Goal: Task Accomplishment & Management: Manage account settings

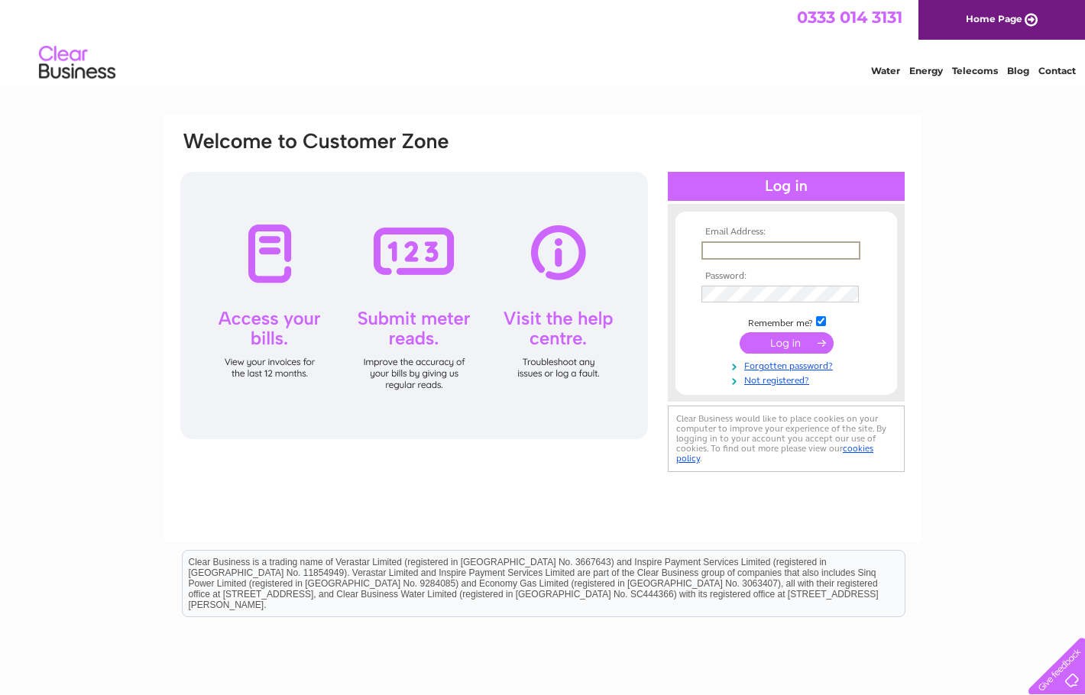
click at [718, 245] on input "text" at bounding box center [781, 251] width 159 height 18
type input "[PERSON_NAME][EMAIL_ADDRESS][DOMAIN_NAME]"
click at [740, 332] on input "submit" at bounding box center [787, 342] width 94 height 21
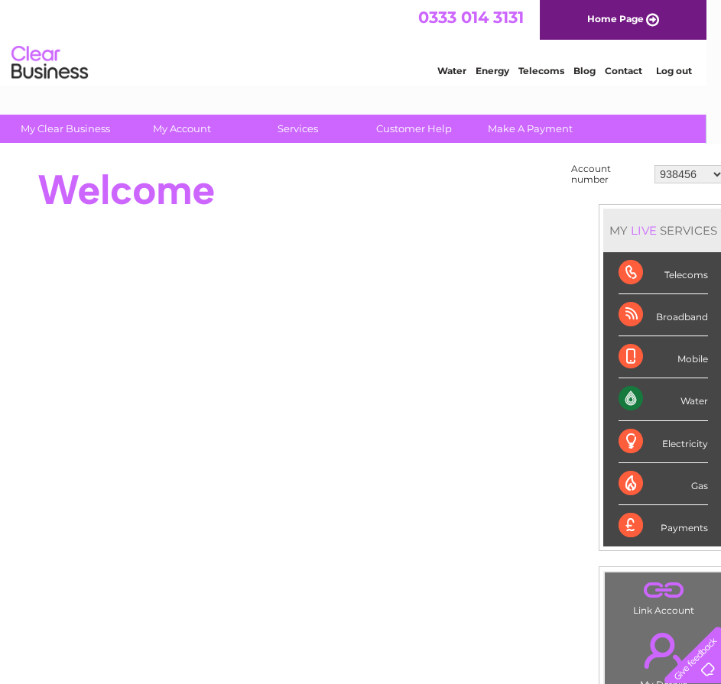
scroll to position [0, 36]
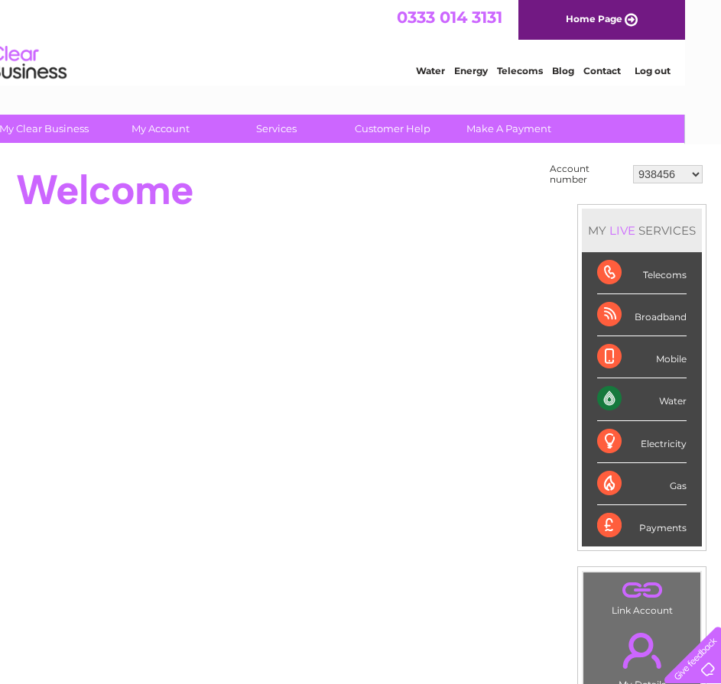
click at [699, 175] on select "938456 1096113 1119531 1145645 30295271 30321479" at bounding box center [668, 174] width 70 height 18
select select "30321479"
click at [633, 165] on select "938456 1096113 1119531 1145645 30295271 30321479" at bounding box center [668, 174] width 70 height 18
